Goal: Navigation & Orientation: Understand site structure

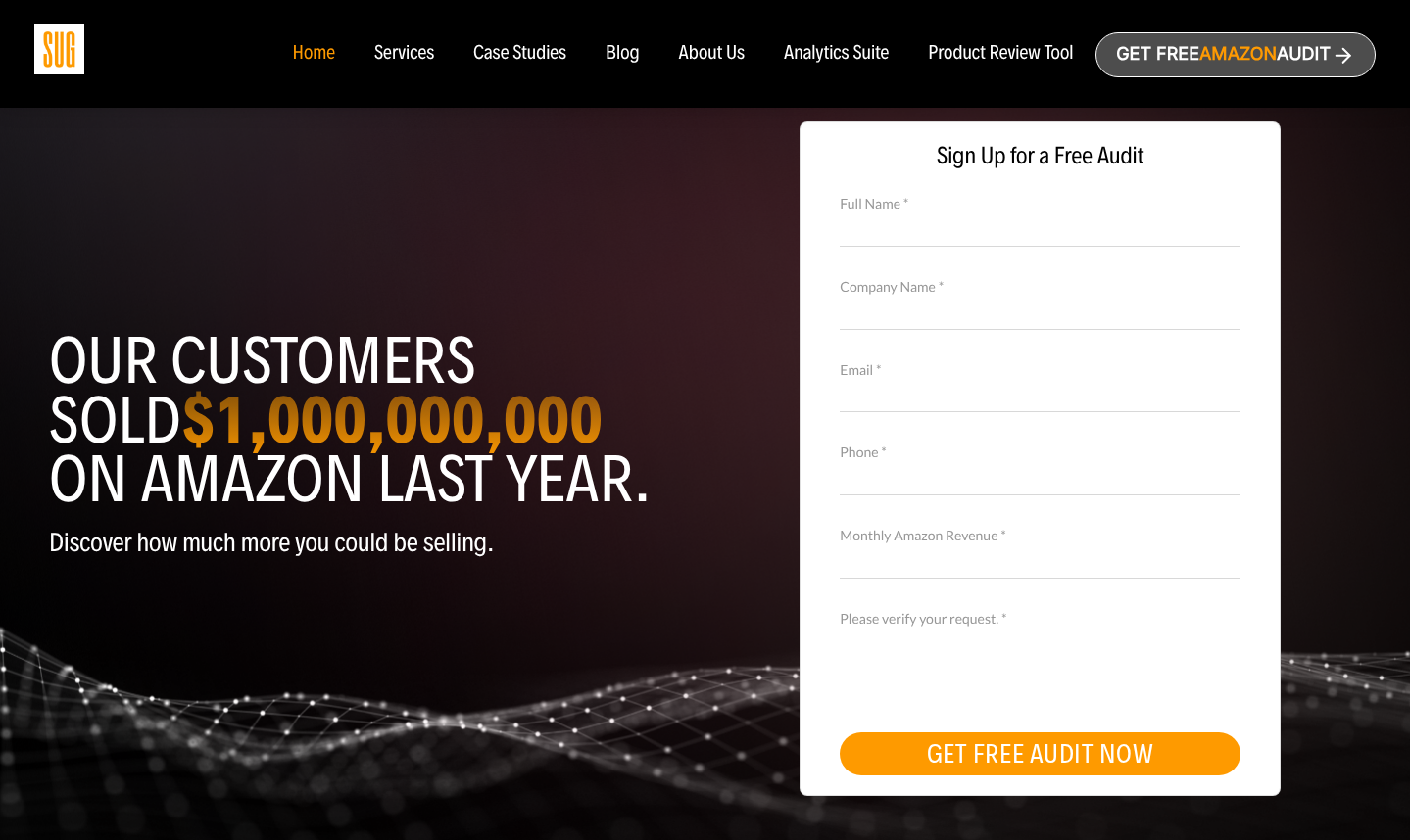
click at [57, 36] on img at bounding box center [59, 49] width 50 height 50
click at [717, 54] on div "About Us" at bounding box center [712, 54] width 67 height 22
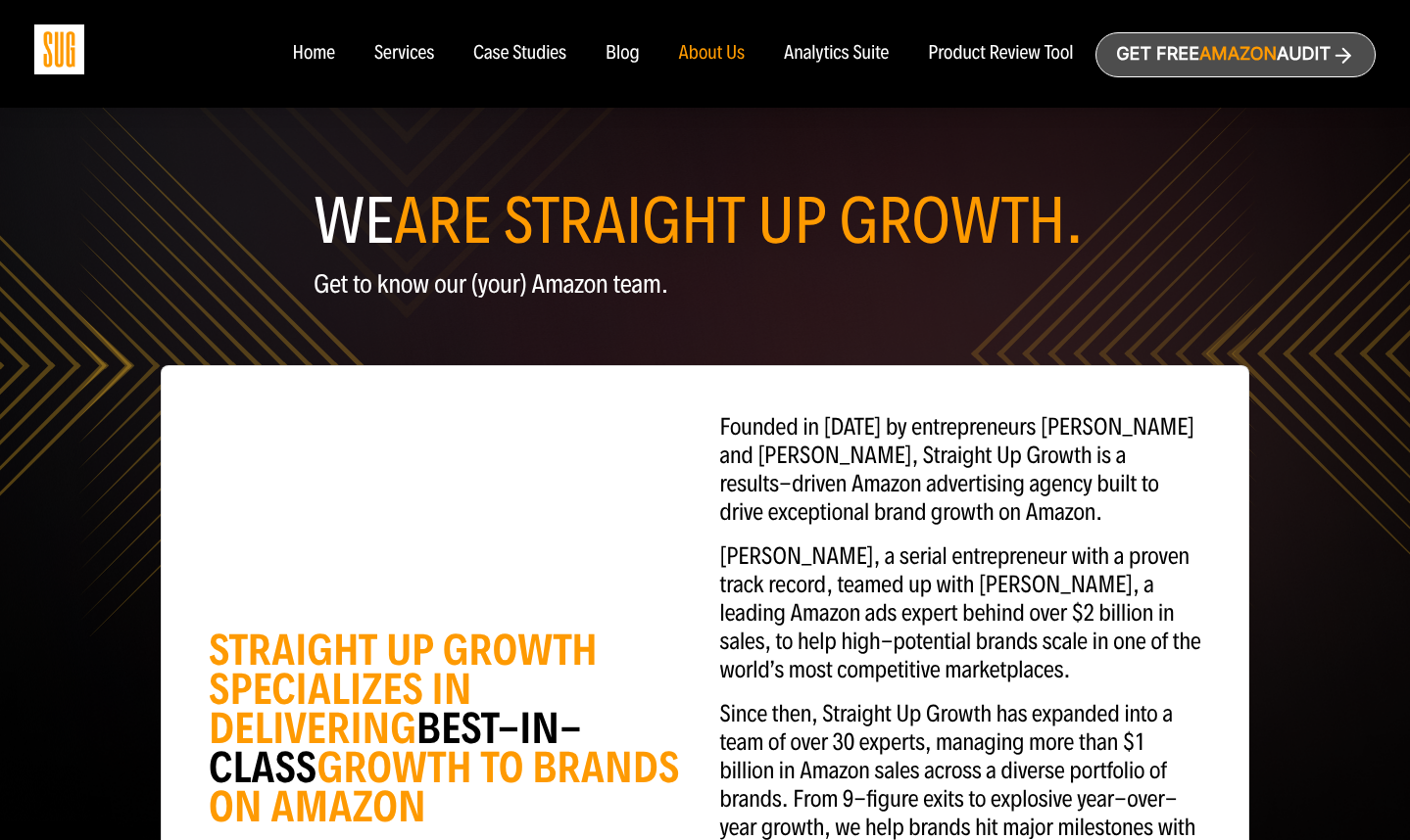
click at [954, 55] on div "Product Review Tool" at bounding box center [1000, 54] width 145 height 22
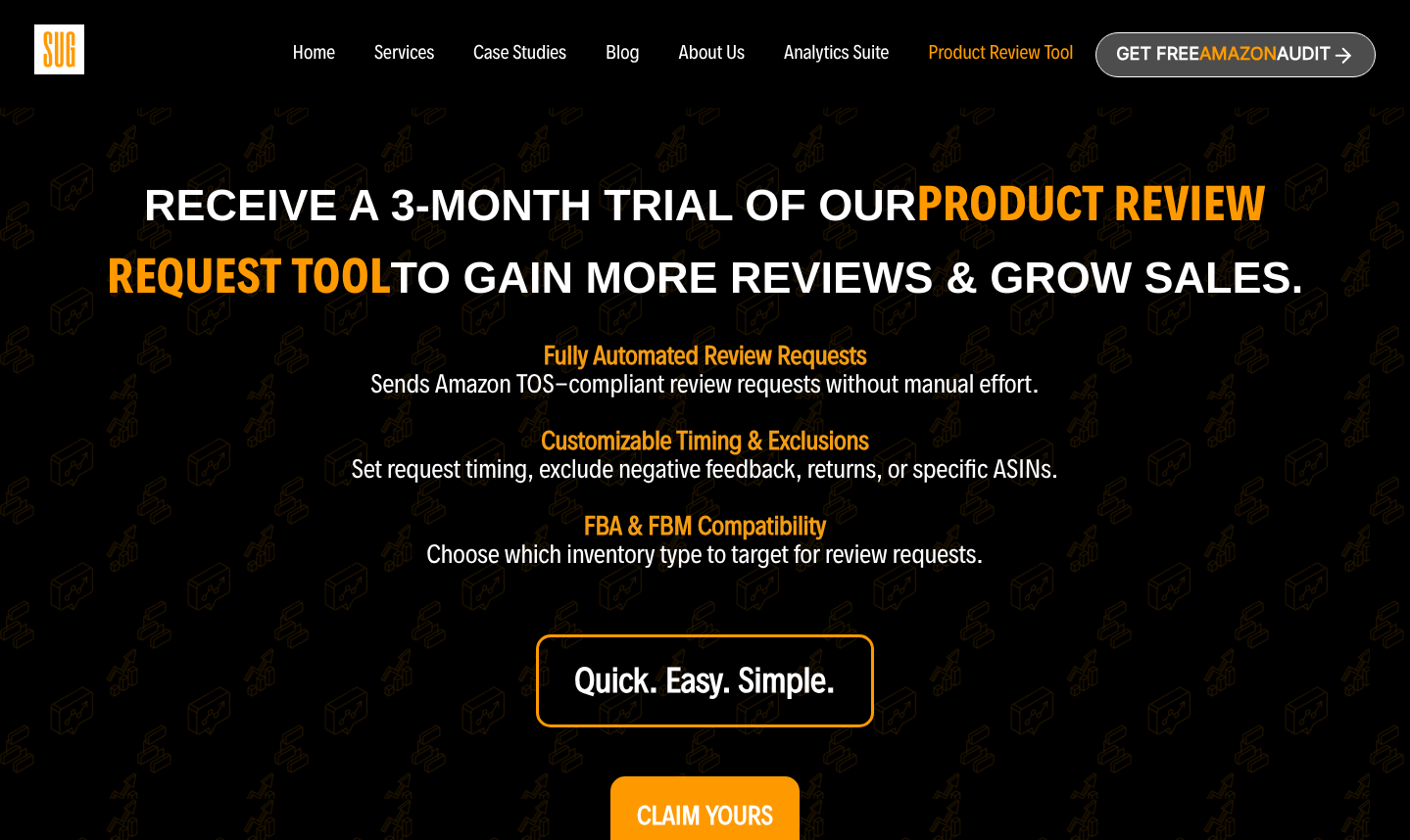
scroll to position [808, 0]
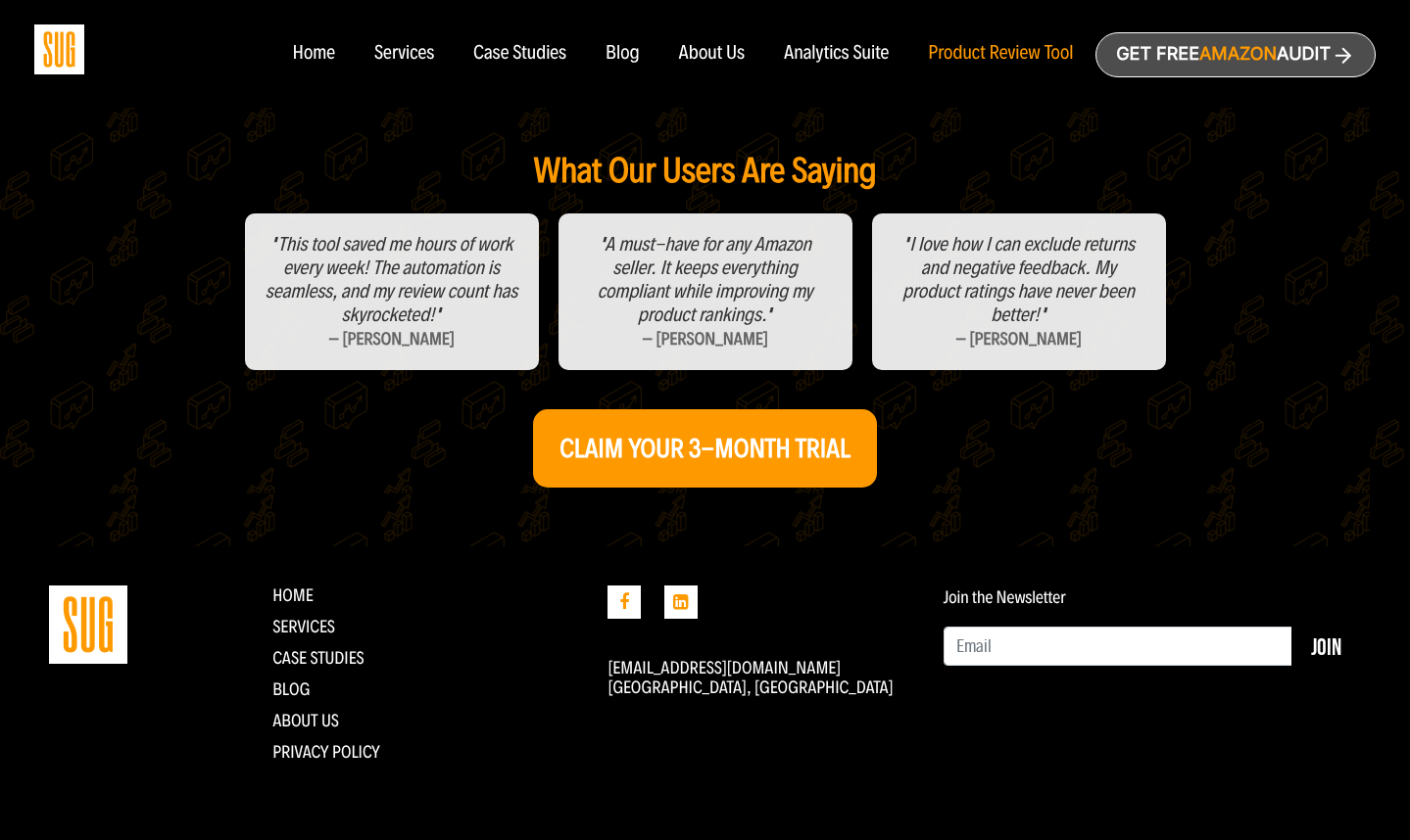
click at [308, 73] on nav "Home Services Case Studies Blog About Us" at bounding box center [705, 53] width 864 height 107
click at [509, 52] on div "Case Studies" at bounding box center [519, 54] width 93 height 22
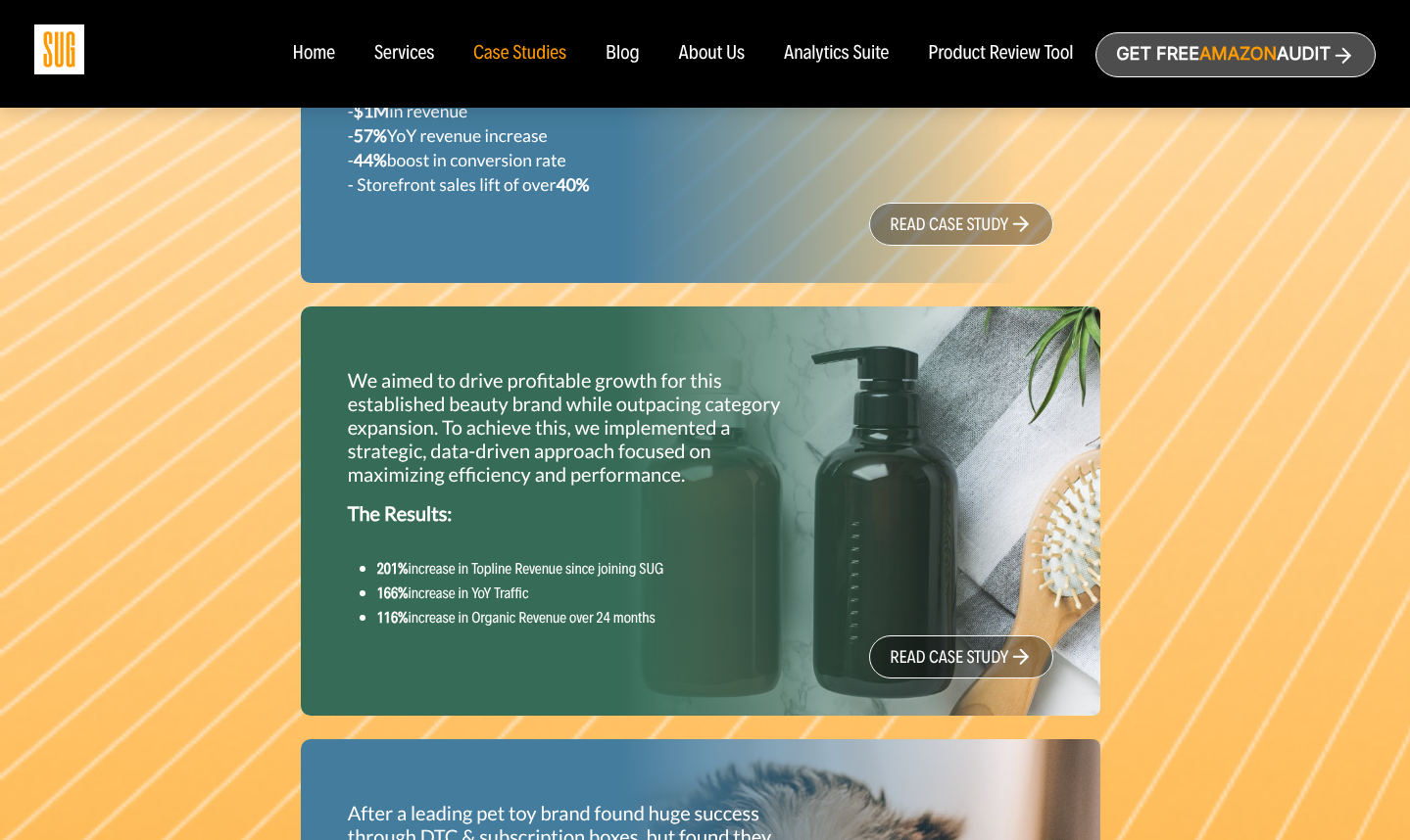
scroll to position [2165, 0]
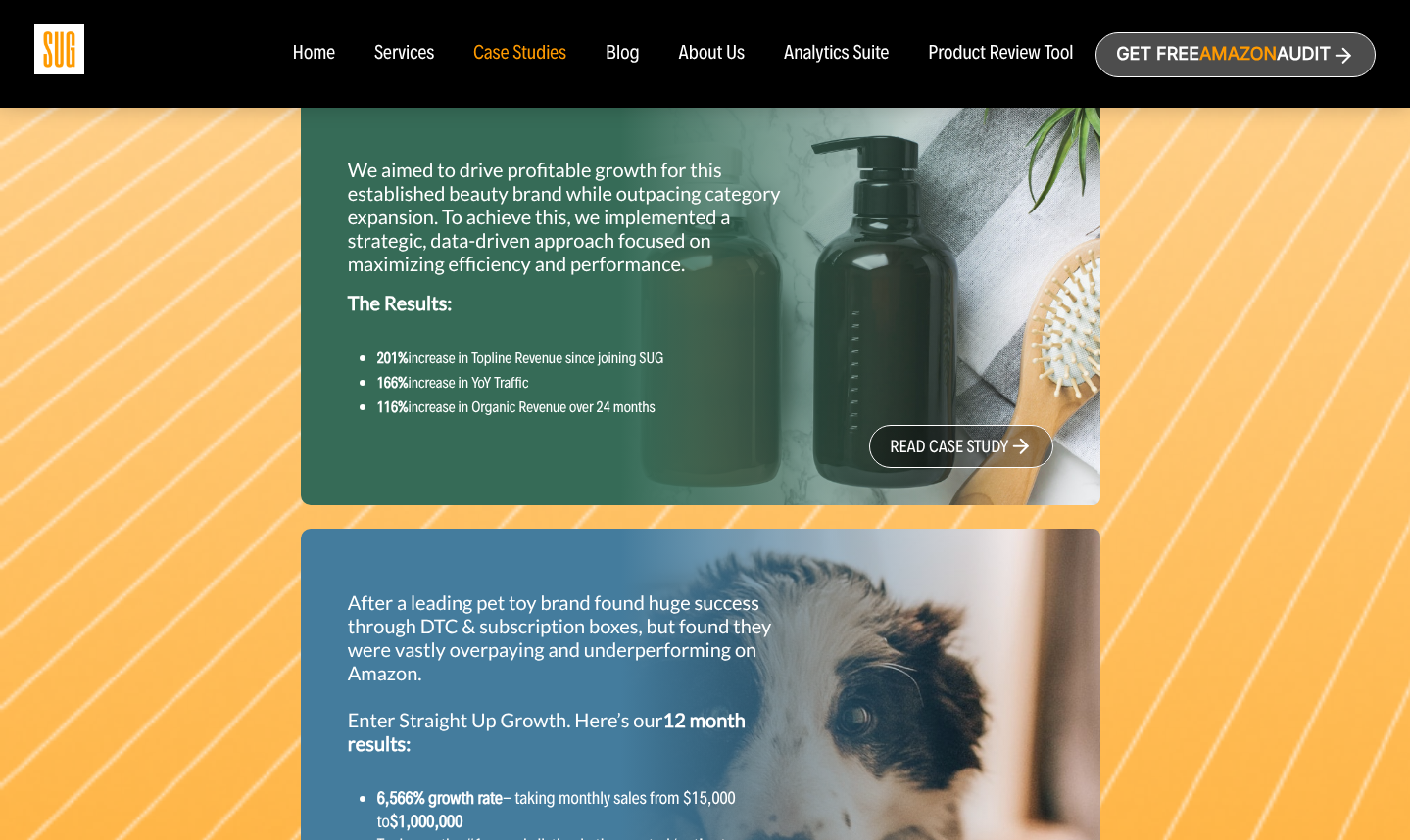
click at [906, 441] on link "read case study" at bounding box center [961, 447] width 184 height 43
click at [829, 47] on div "Analytics Suite" at bounding box center [837, 54] width 104 height 22
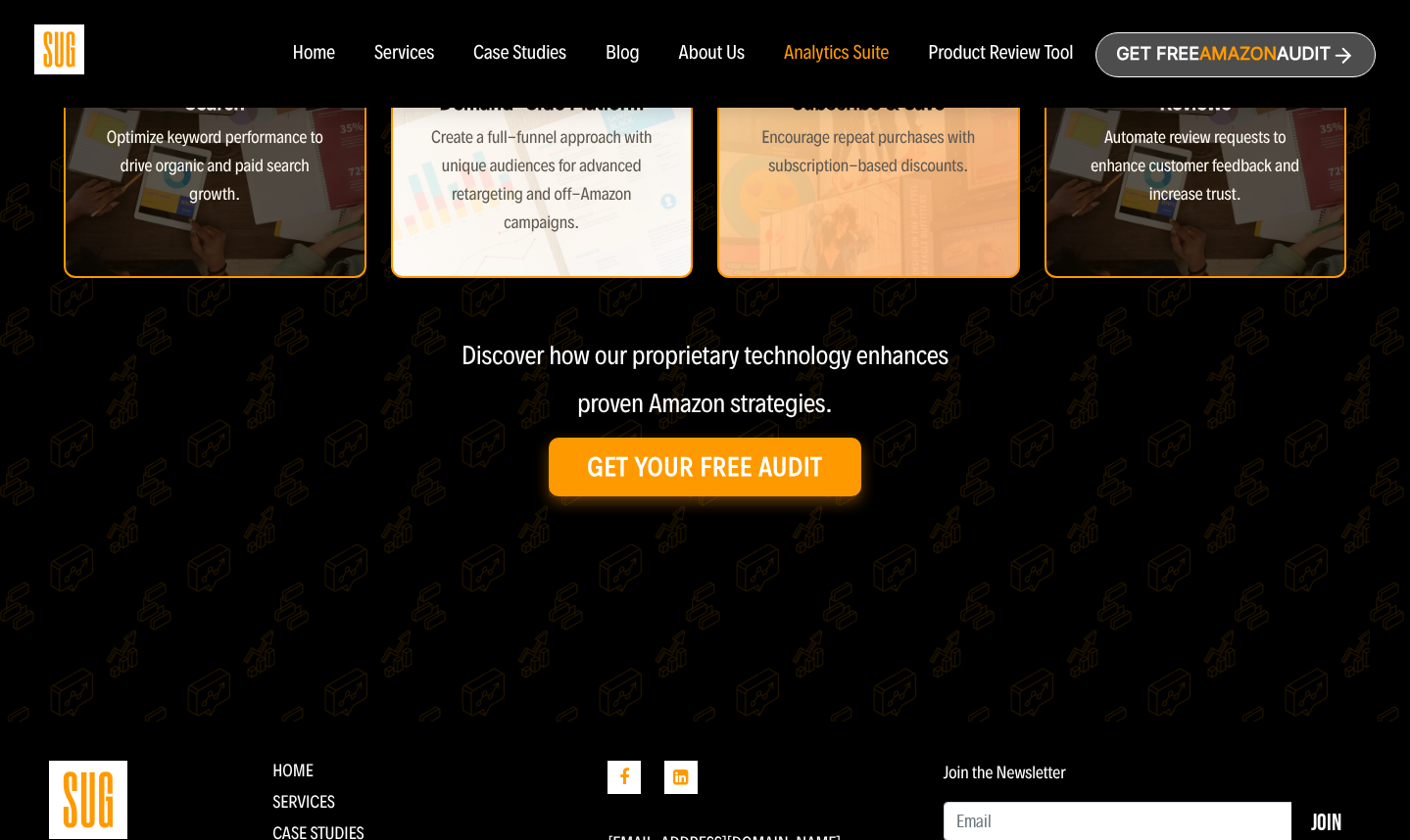
scroll to position [1008, 0]
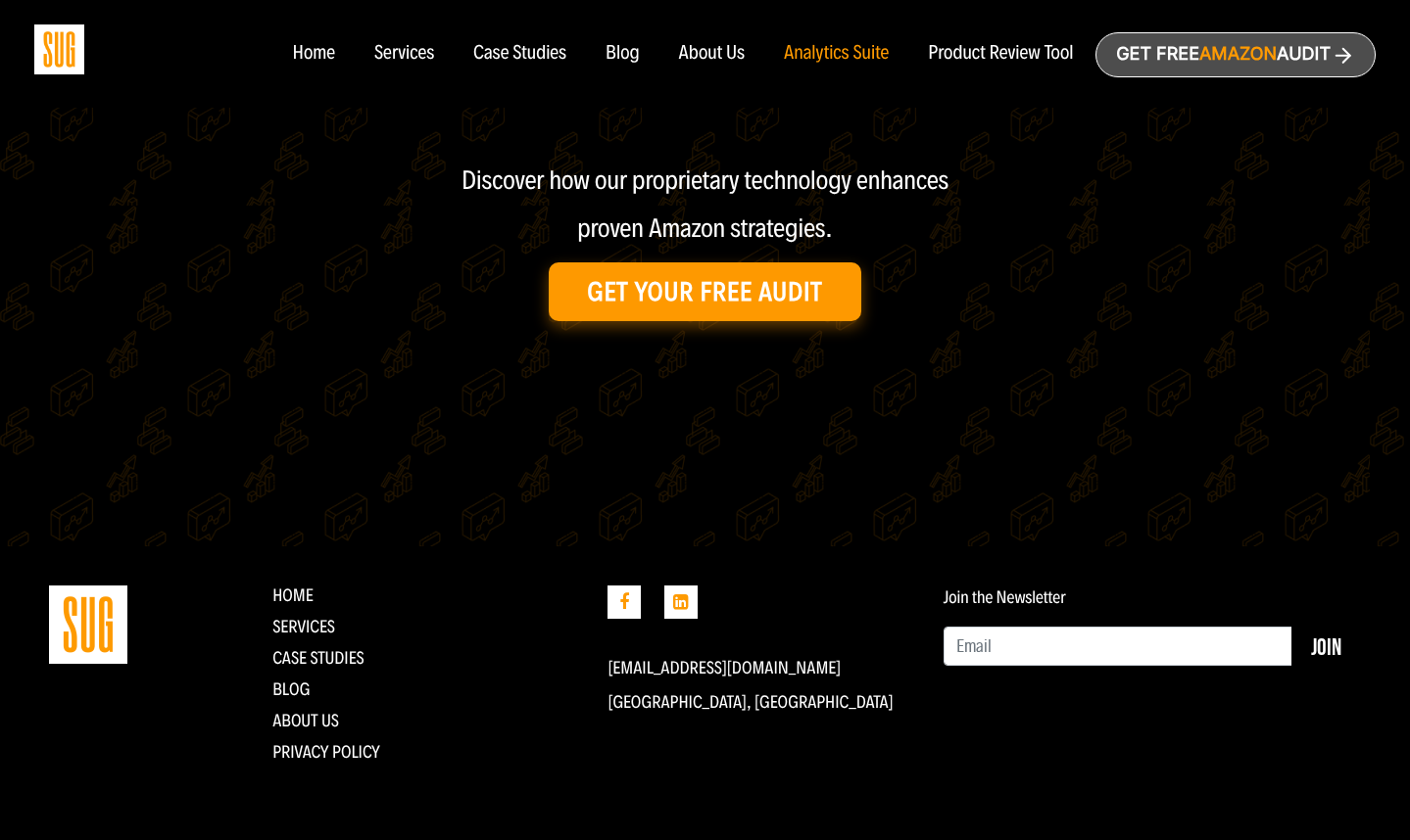
click at [327, 65] on nav "Home Services Case Studies Blog About Us" at bounding box center [705, 53] width 864 height 107
click at [327, 62] on div "Home" at bounding box center [312, 54] width 42 height 22
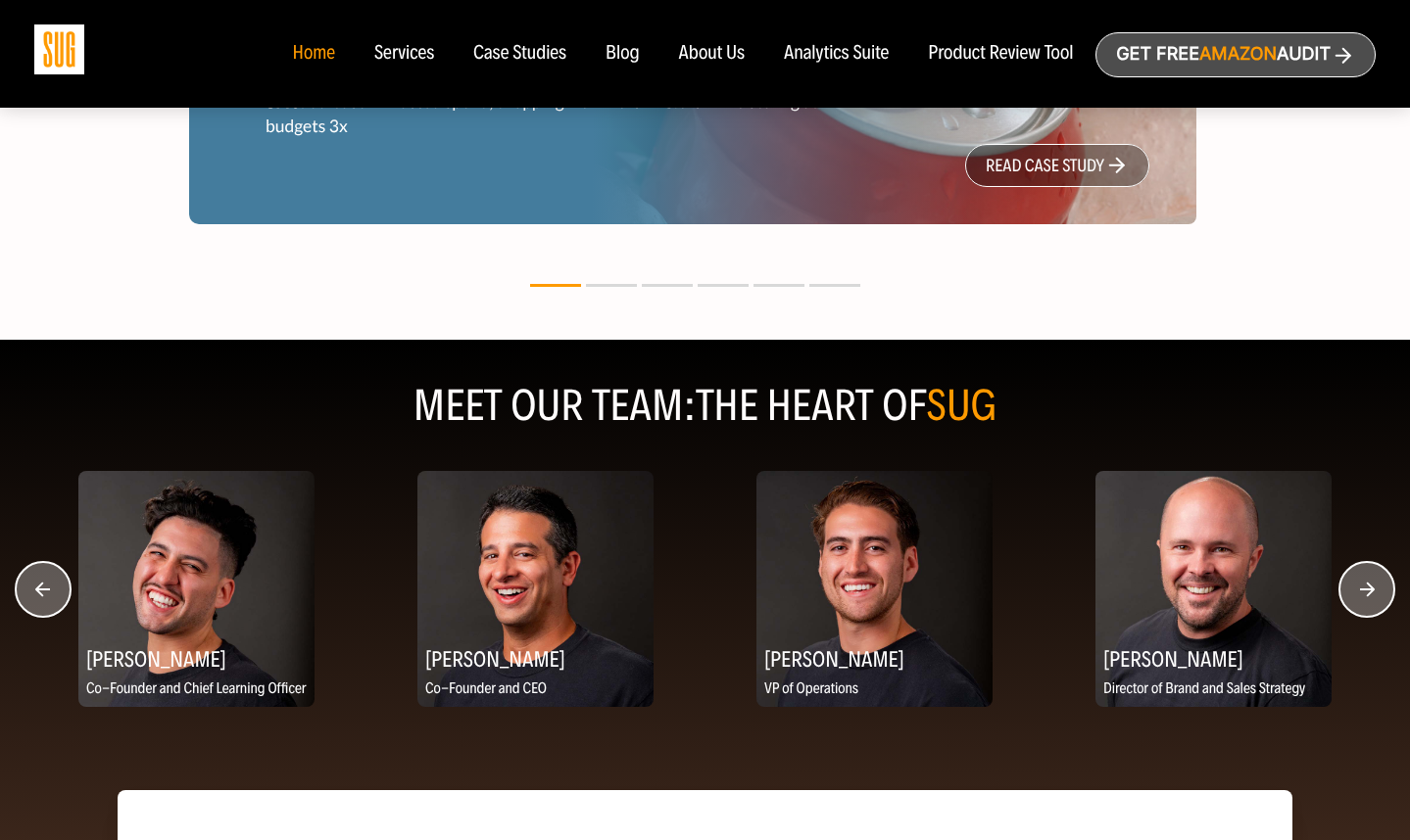
scroll to position [2362, 0]
